Goal: Task Accomplishment & Management: Manage account settings

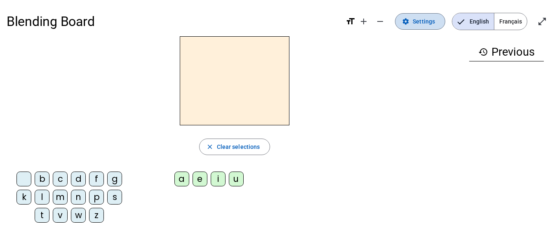
click at [417, 24] on span "Settings" at bounding box center [423, 21] width 22 height 10
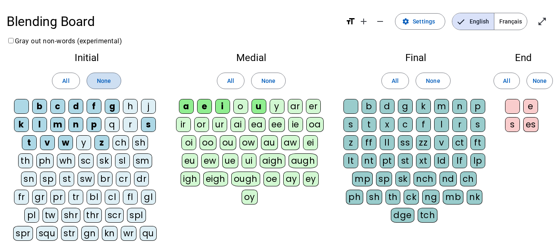
click at [112, 78] on span at bounding box center [104, 81] width 34 height 20
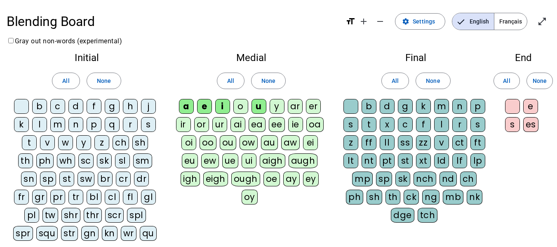
click at [73, 107] on div "d" at bounding box center [75, 106] width 15 height 15
click at [144, 108] on div "j" at bounding box center [148, 106] width 15 height 15
click at [62, 122] on div "m" at bounding box center [57, 124] width 15 height 15
click at [22, 144] on div "t" at bounding box center [29, 142] width 15 height 15
click at [272, 75] on span at bounding box center [268, 81] width 34 height 20
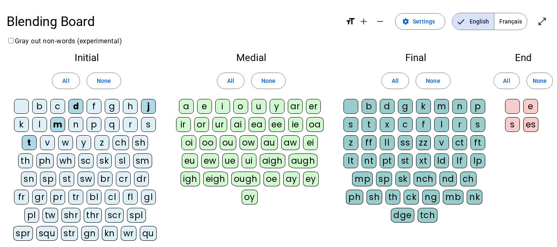
click at [186, 101] on div "a" at bounding box center [186, 106] width 15 height 15
click at [205, 105] on div "e" at bounding box center [204, 106] width 15 height 15
click at [255, 107] on div "u" at bounding box center [258, 106] width 15 height 15
drag, startPoint x: 441, startPoint y: 82, endPoint x: 445, endPoint y: 123, distance: 41.5
click at [445, 123] on div "Final All None b d g k m n p s t x c f l r s z ff ll ss zz v ct ft lt nt pt st …" at bounding box center [416, 139] width 160 height 186
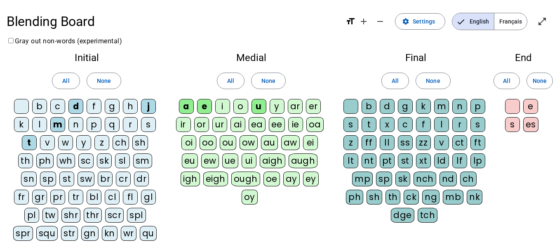
click at [445, 123] on div "l" at bounding box center [441, 124] width 15 height 15
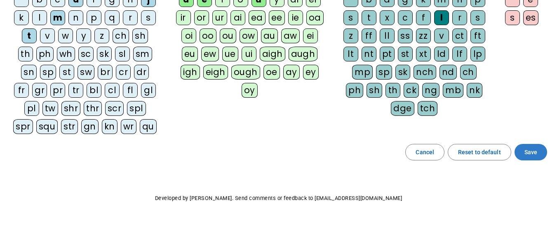
click at [539, 152] on span at bounding box center [530, 152] width 33 height 20
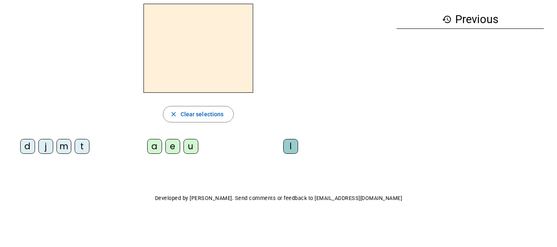
click at [21, 150] on div "d" at bounding box center [27, 146] width 15 height 15
click at [187, 147] on div "u" at bounding box center [190, 146] width 15 height 15
click at [77, 150] on div "t" at bounding box center [82, 146] width 15 height 15
click at [168, 150] on div "e" at bounding box center [172, 146] width 15 height 15
click at [21, 149] on div "d" at bounding box center [27, 146] width 15 height 15
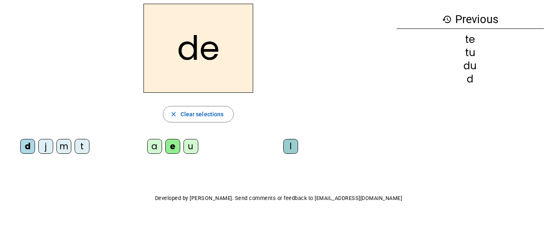
click at [40, 149] on div "j" at bounding box center [45, 146] width 15 height 15
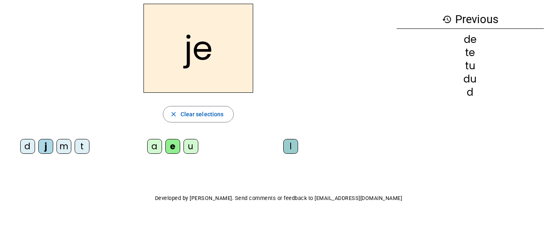
click at [60, 149] on div "m" at bounding box center [63, 146] width 15 height 15
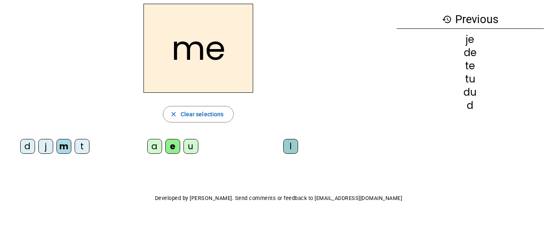
click at [153, 148] on div "a" at bounding box center [154, 146] width 15 height 15
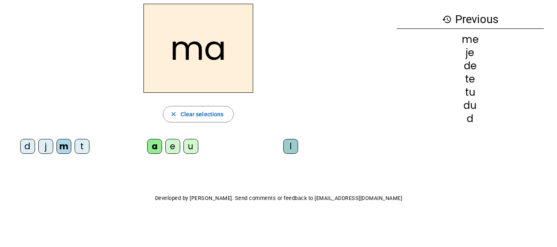
click at [288, 148] on div "l" at bounding box center [290, 146] width 15 height 15
